Goal: Task Accomplishment & Management: Manage account settings

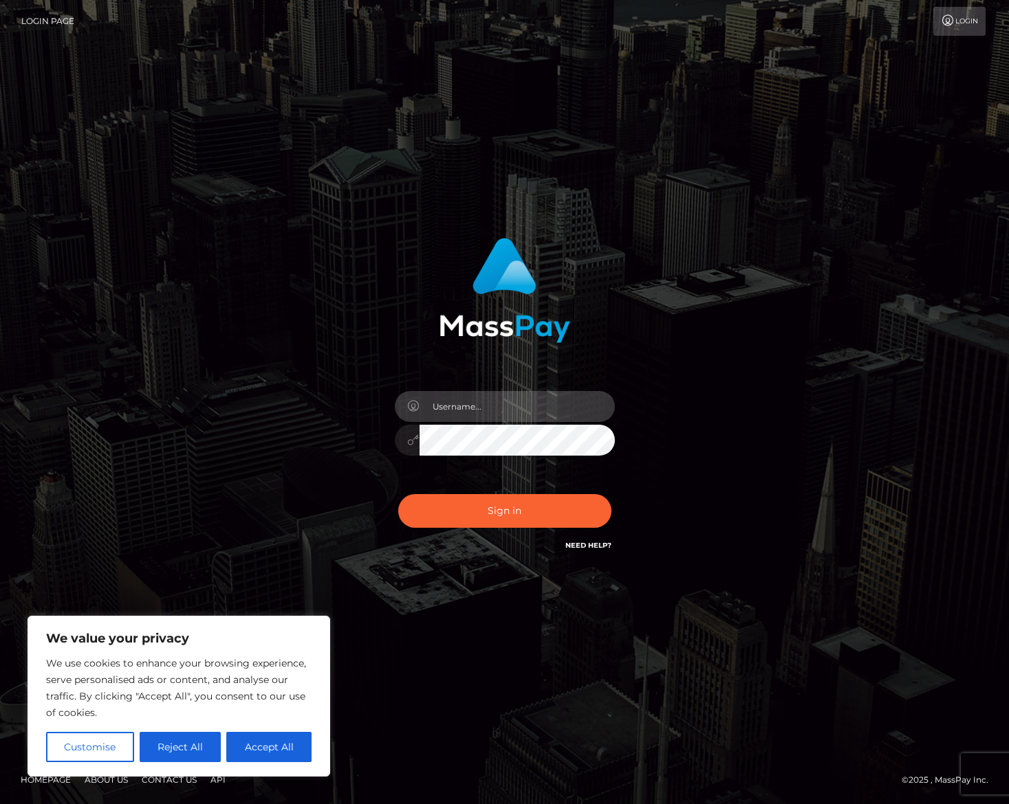
click at [445, 414] on input "text" at bounding box center [516, 406] width 195 height 31
paste input "alexander rea"
type input "alexander rea"
drag, startPoint x: 803, startPoint y: 426, endPoint x: 789, endPoint y: 429, distance: 14.7
click at [803, 426] on div "alexander rea Sign in" at bounding box center [505, 403] width 784 height 350
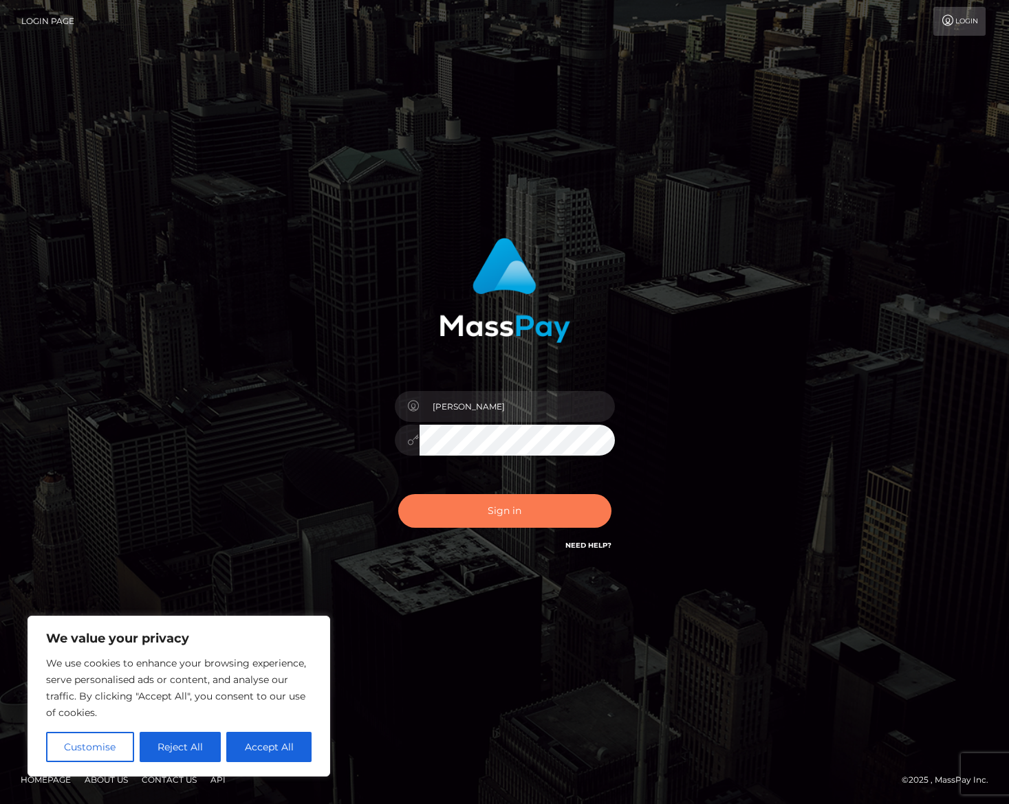
click at [558, 505] on button "Sign in" at bounding box center [504, 511] width 213 height 34
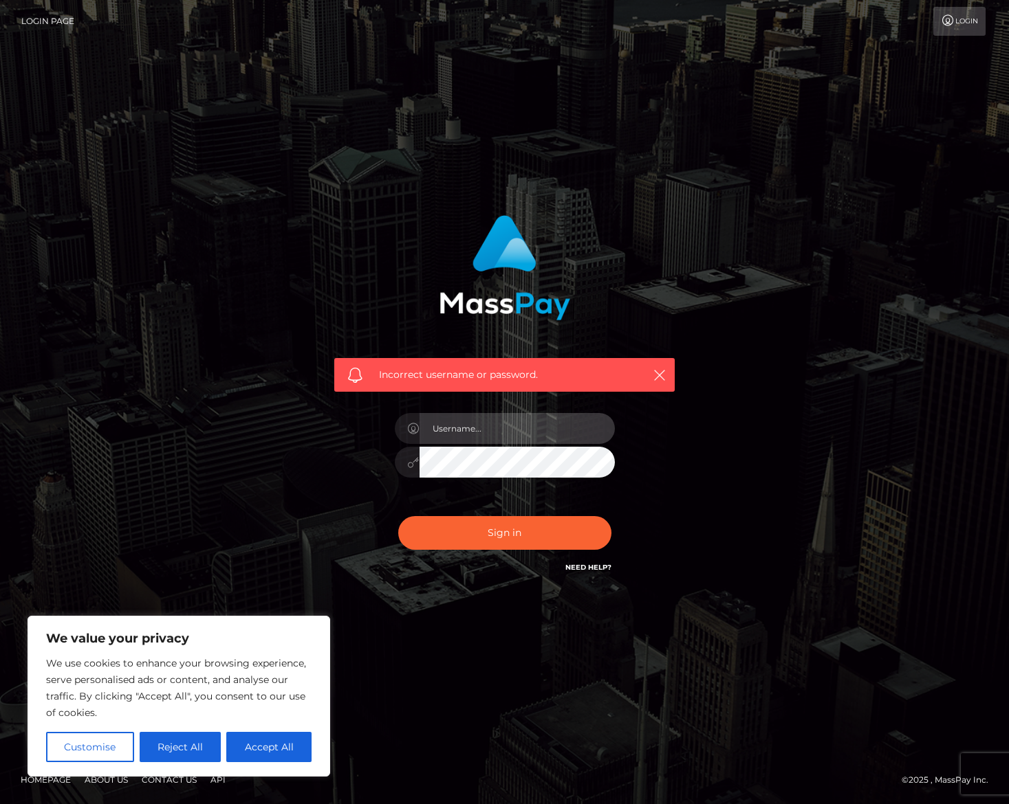
click at [464, 426] on input "text" at bounding box center [516, 428] width 195 height 31
click at [487, 421] on input "text" at bounding box center [516, 428] width 195 height 31
paste input "alexander rea"
type input "alexander_rea"
click at [398, 516] on button "Sign in" at bounding box center [504, 533] width 213 height 34
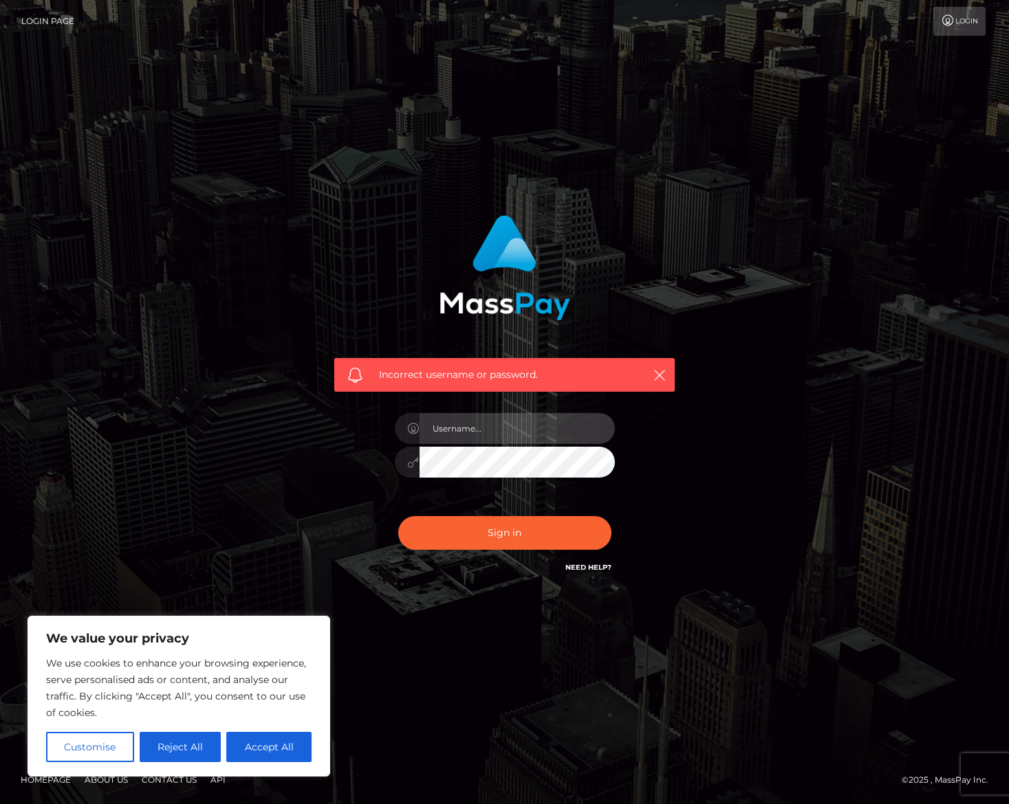
click at [447, 432] on input "text" at bounding box center [516, 428] width 195 height 31
paste input "alex@fyntek.io"
type input "alex@fyntek.io"
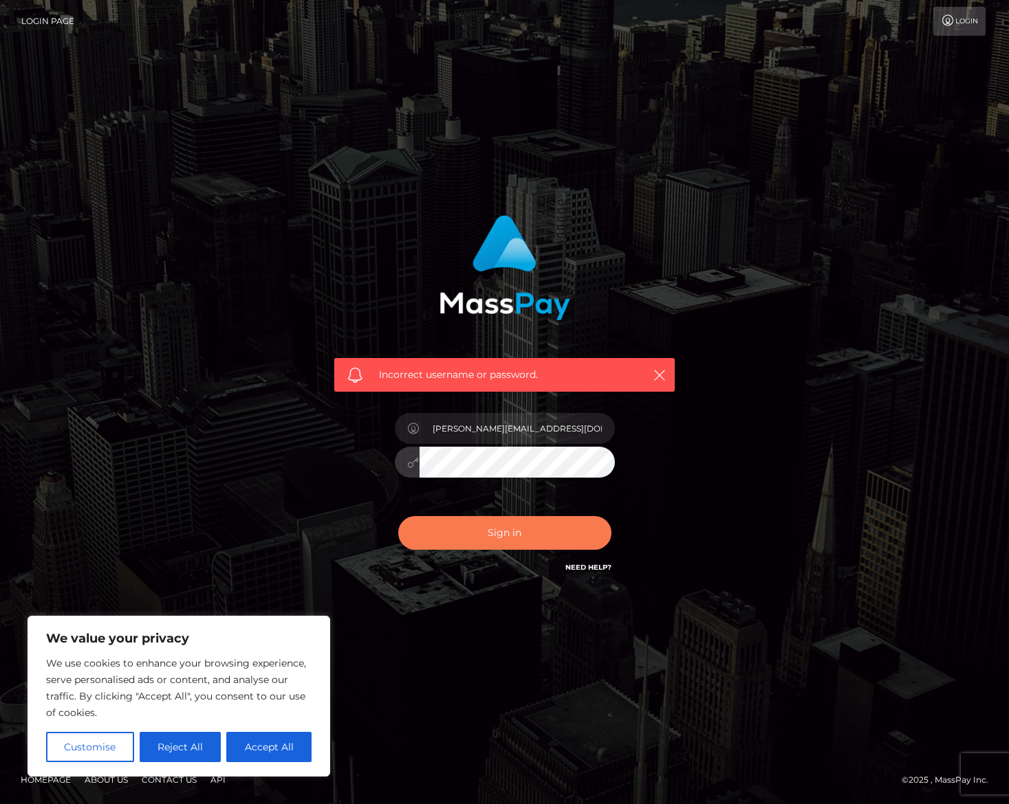
click at [496, 536] on button "Sign in" at bounding box center [504, 533] width 213 height 34
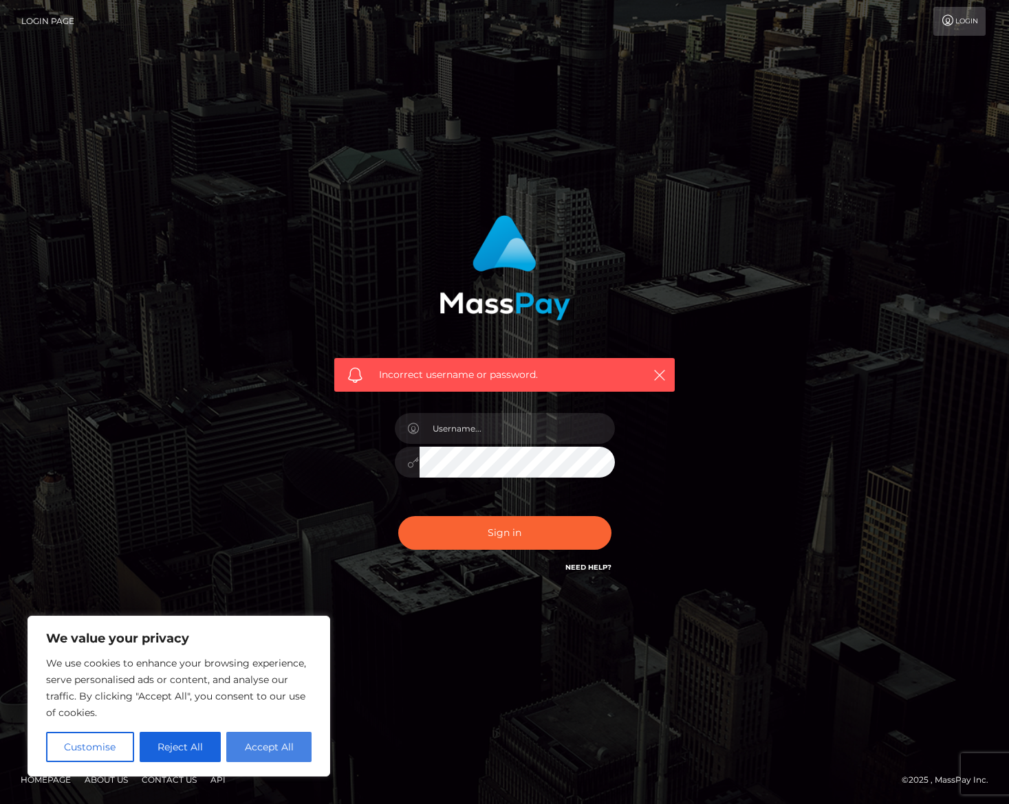
click at [272, 740] on button "Accept All" at bounding box center [268, 747] width 85 height 30
checkbox input "true"
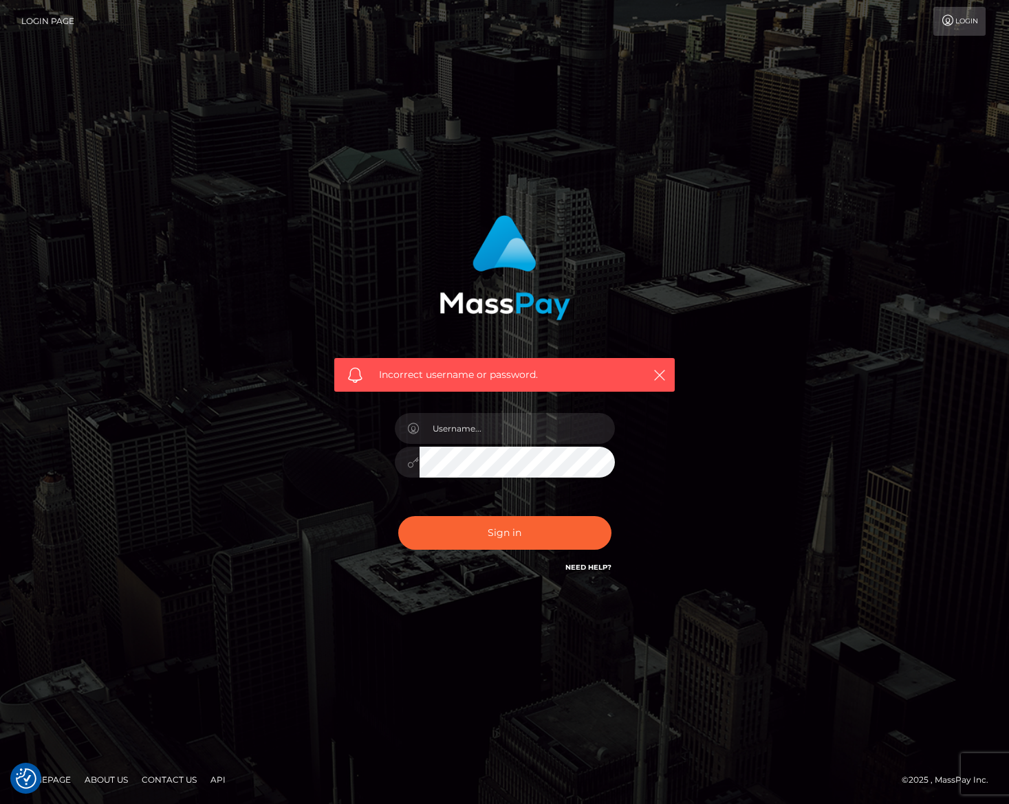
click at [305, 338] on div "Incorrect username or password." at bounding box center [505, 402] width 784 height 395
